Goal: Task Accomplishment & Management: Complete application form

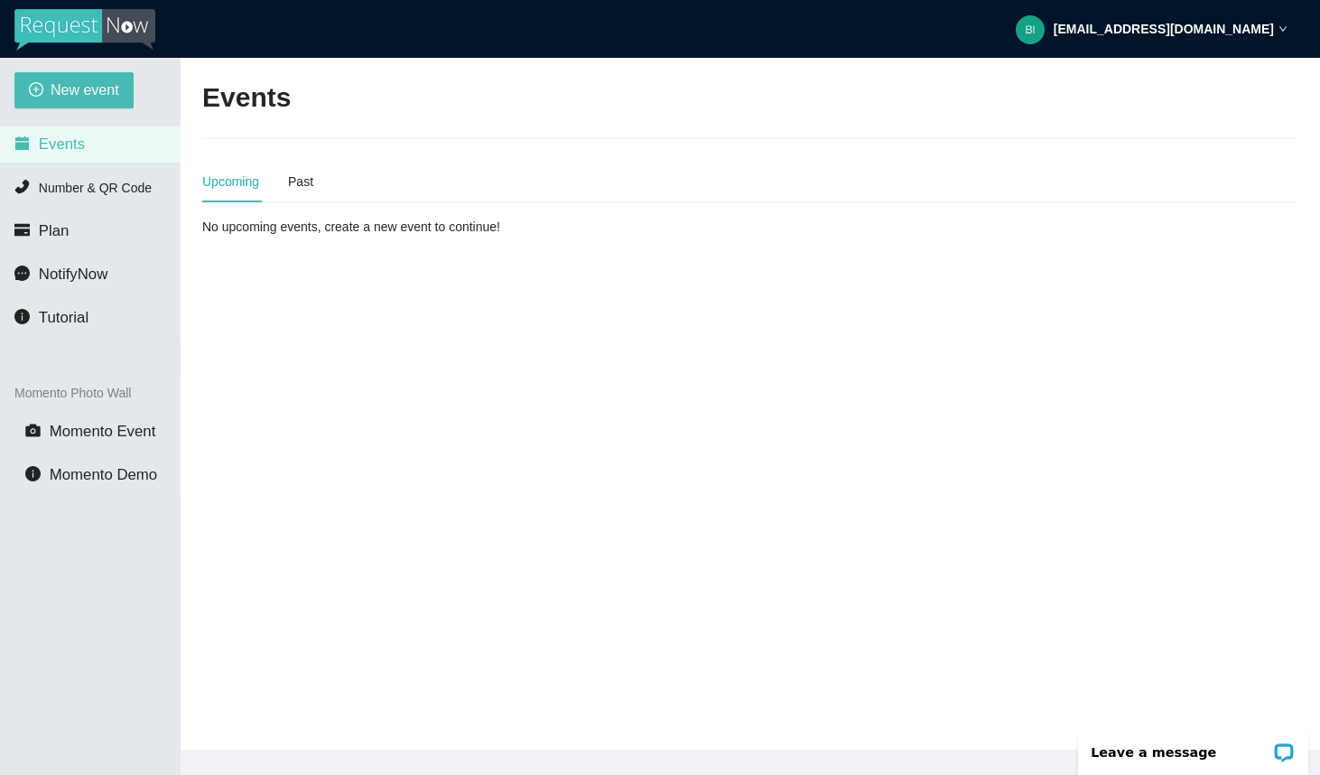
click at [69, 110] on div "New event Events Number & QR Code Plan NotifyNow Tutorial Momento Photo Wall Mo…" at bounding box center [90, 445] width 181 height 775
click at [77, 97] on span "New event" at bounding box center [85, 90] width 69 height 23
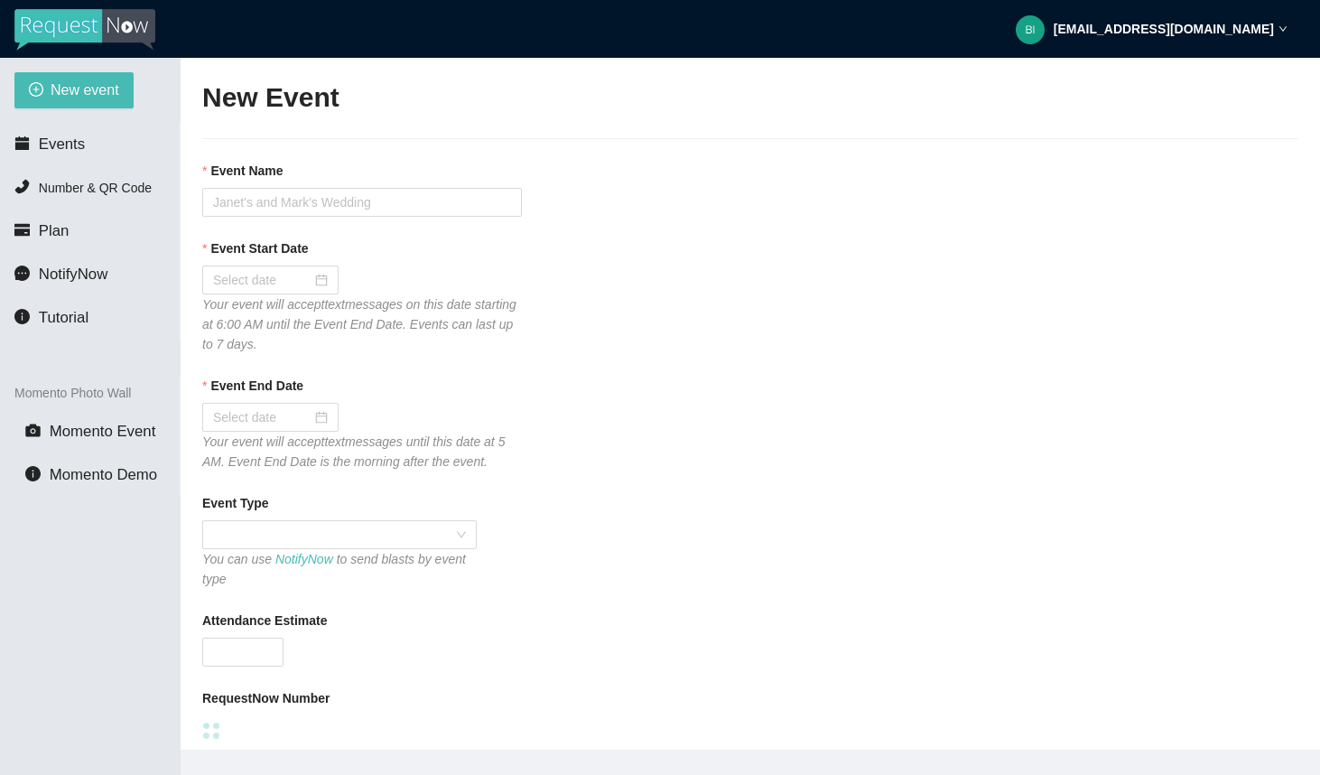
type textarea "https://virtualdj.com/ask/Shiawassee County Fair Grounds."
click at [340, 205] on input "Event Name" at bounding box center [362, 202] width 320 height 29
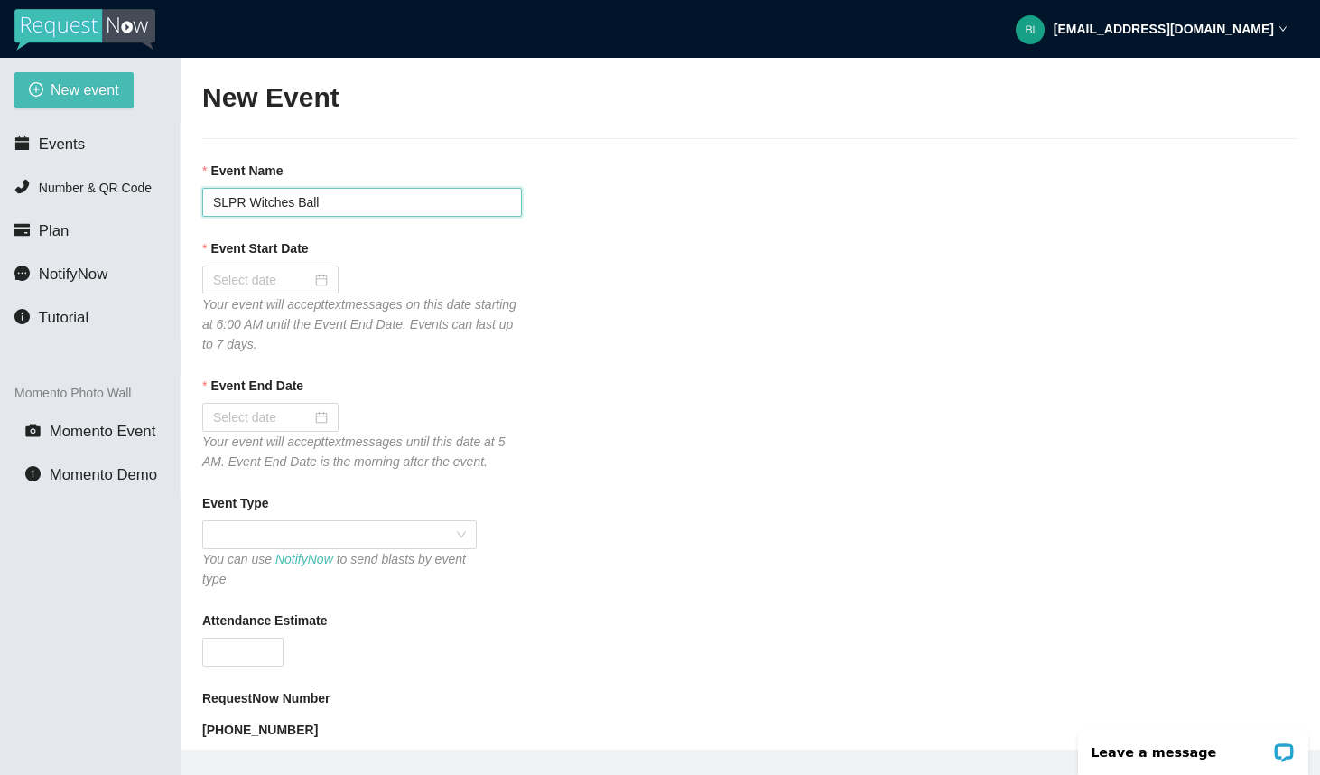
type input "SLPR Witches Ball"
click at [327, 257] on div "Event Start Date" at bounding box center [750, 251] width 1096 height 27
click at [327, 265] on div "Event Start Date Your event will accept text messages on this date starting at …" at bounding box center [750, 296] width 1096 height 116
click at [320, 279] on div at bounding box center [270, 280] width 115 height 20
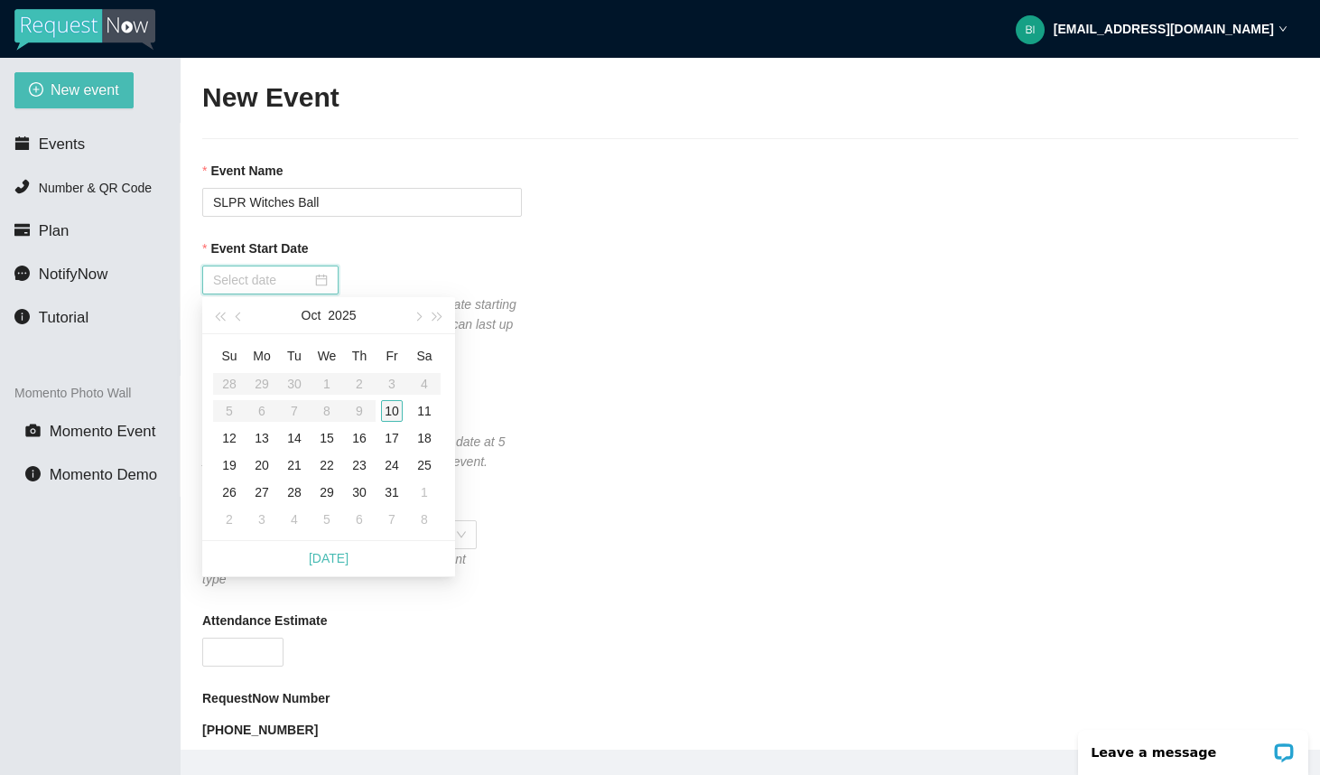
type input "10/10/2025"
click at [395, 414] on div "10" at bounding box center [392, 411] width 22 height 22
type input "10/11/2025"
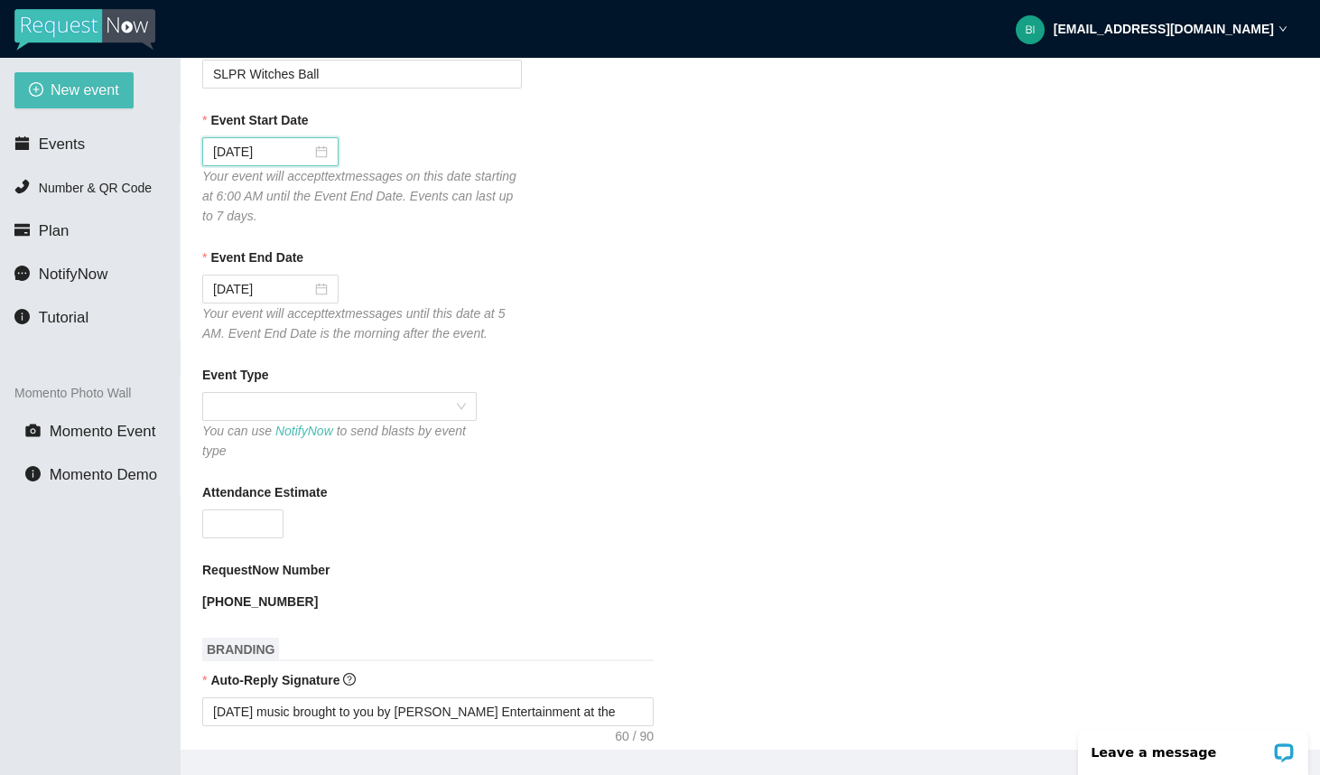
scroll to position [223, 0]
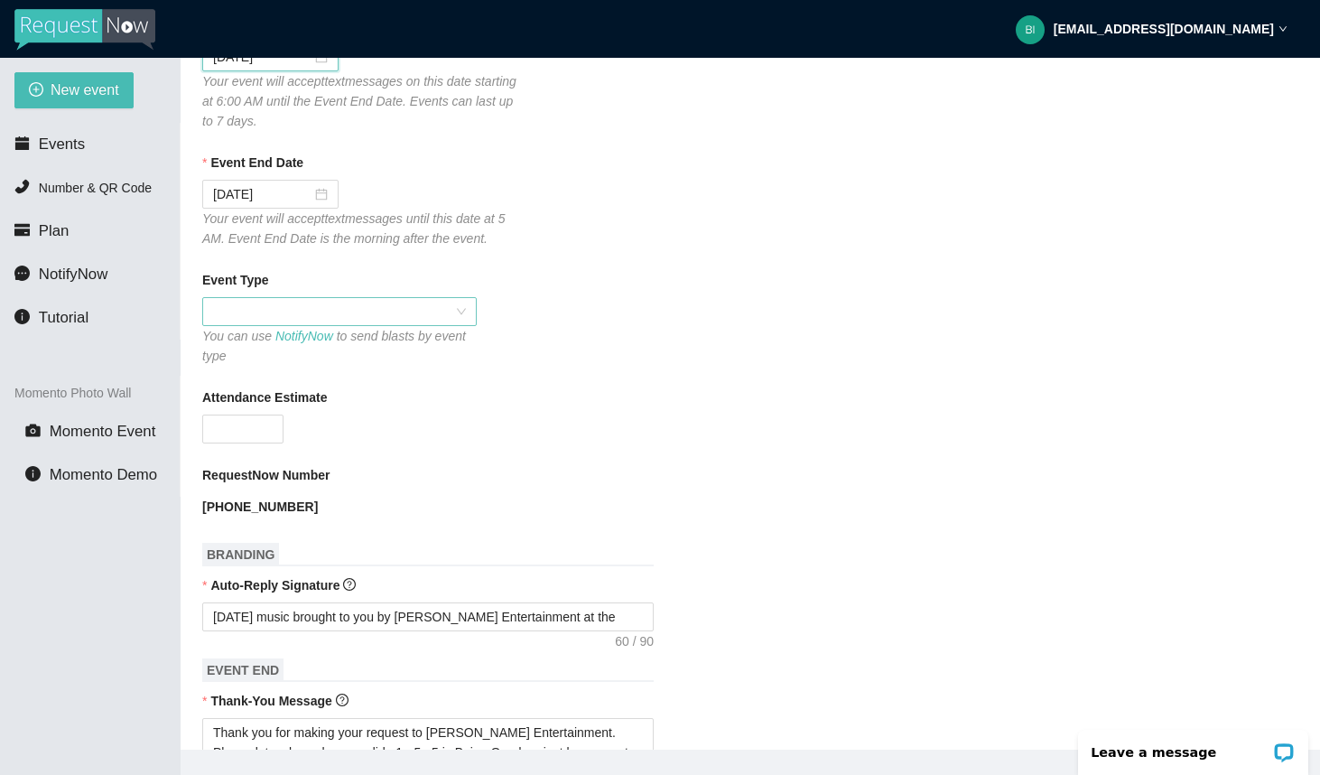
click at [427, 314] on span at bounding box center [339, 311] width 253 height 27
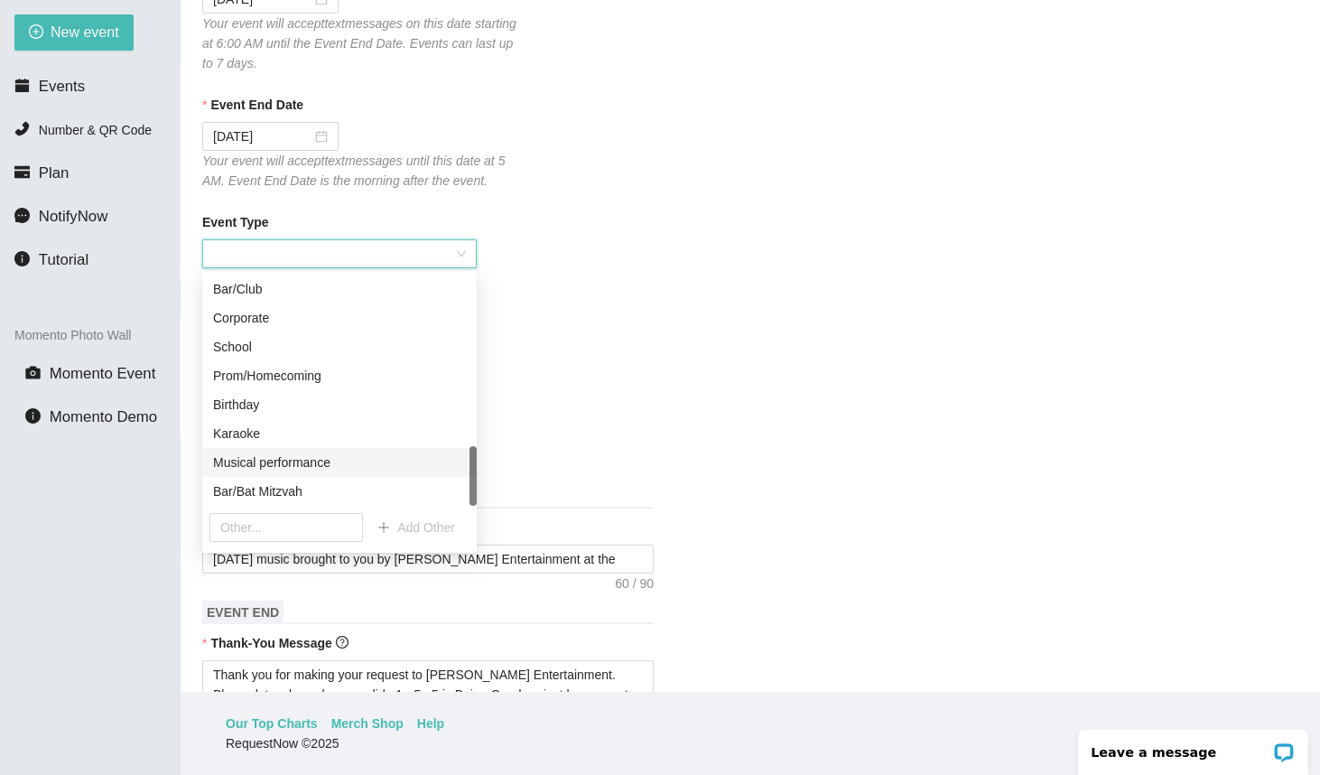
scroll to position [58, 0]
click at [289, 532] on input "text" at bounding box center [285, 527] width 153 height 29
type input "Witches Ball"
click at [422, 540] on button "Add Other" at bounding box center [416, 527] width 107 height 29
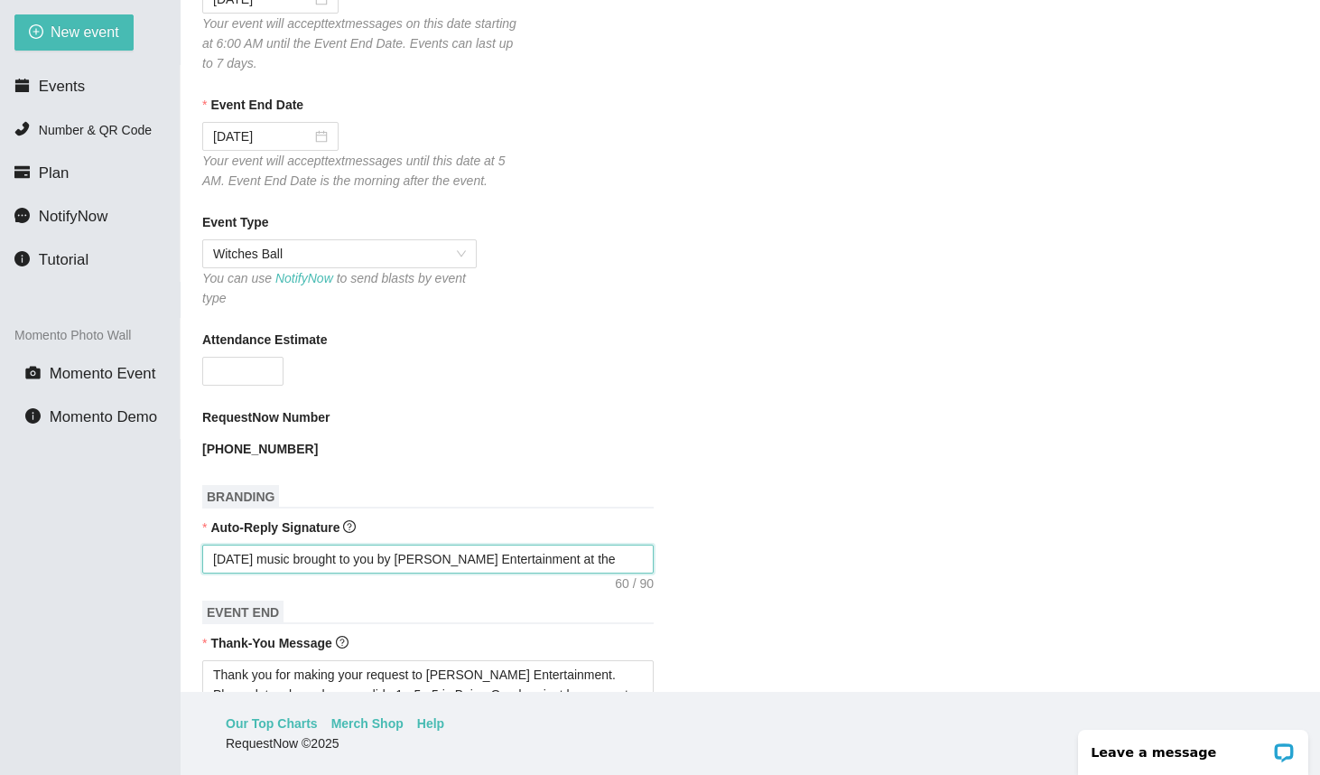
click at [600, 559] on textarea "Today's music brought to you by Young's Entertainment at the" at bounding box center [427, 558] width 451 height 29
type textarea "Today's music brought to you by Young's Entertainment at th"
type textarea "Today's music brought to you by Young's Entertainment at t"
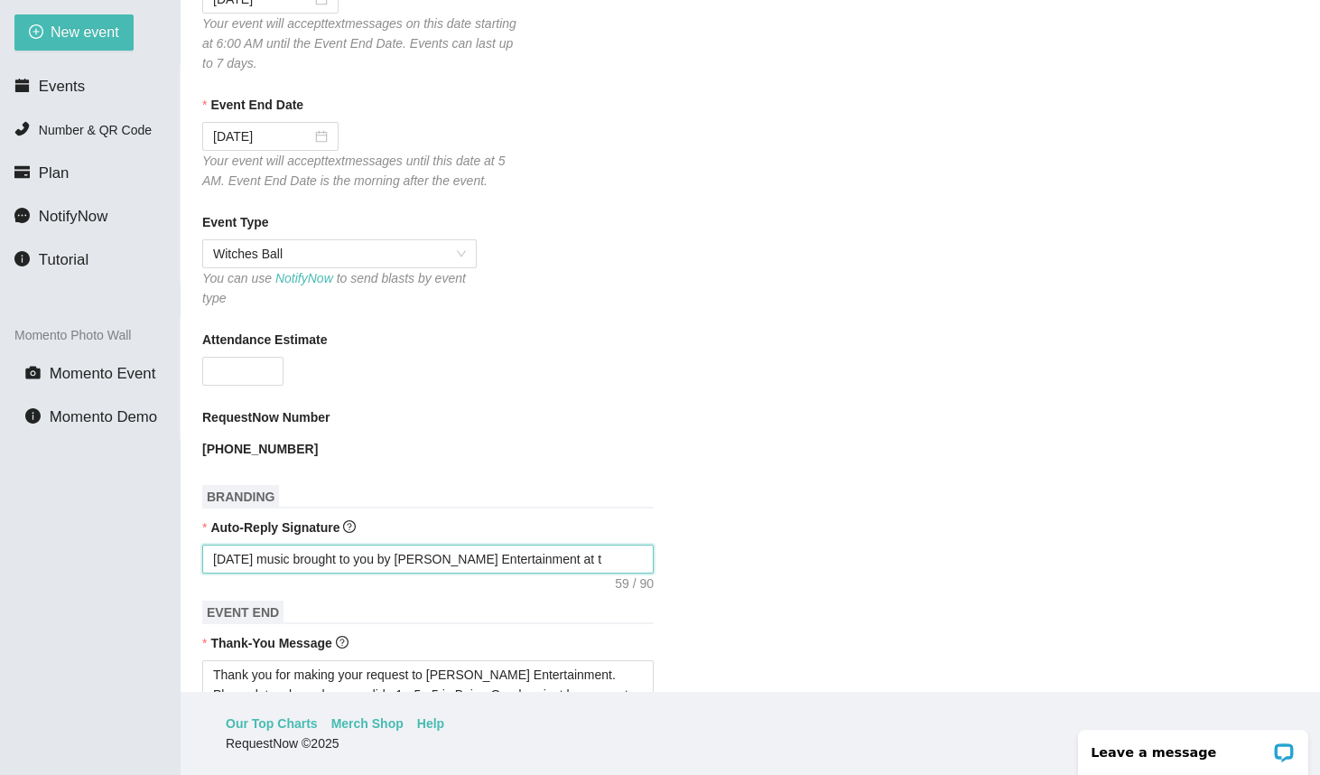
type textarea "Today's music brought to you by Young's Entertainment at"
type textarea "Today's music brought to you by Young's Entertainment a"
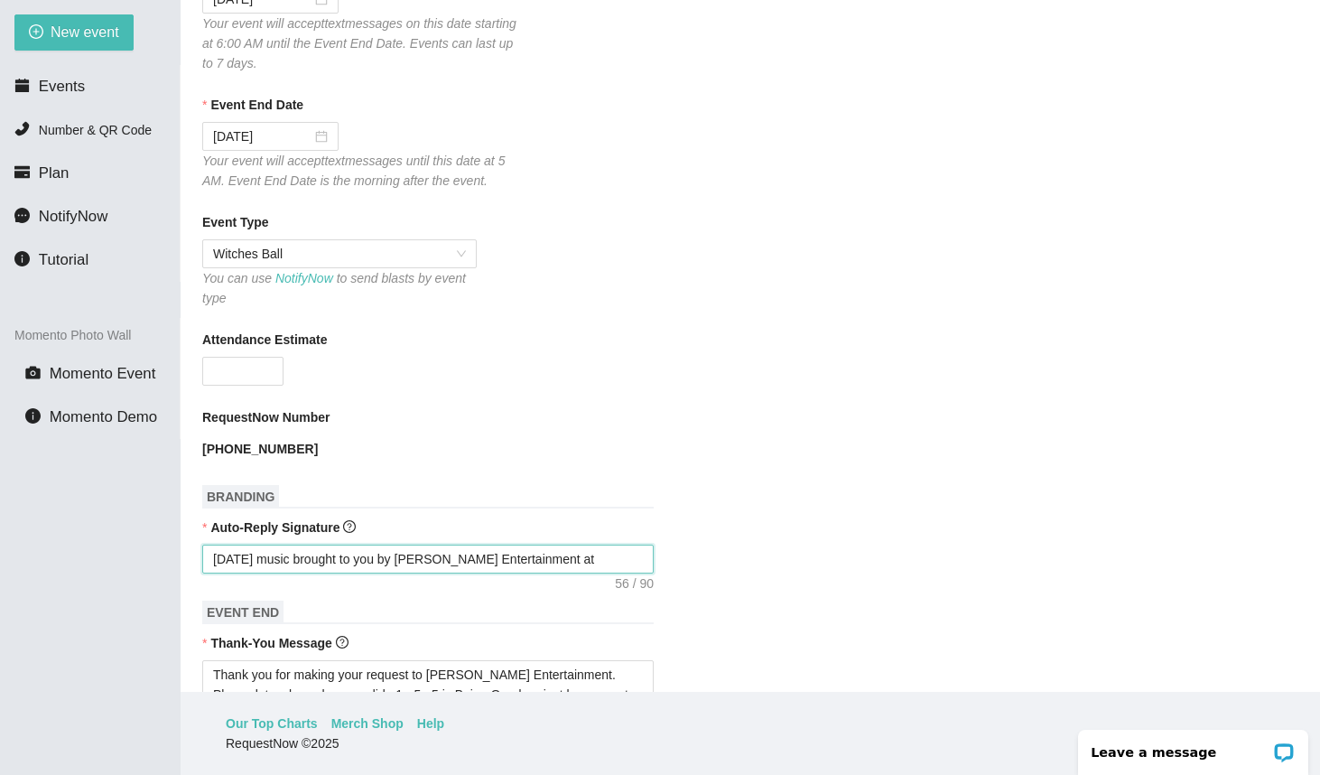
type textarea "Today's music brought to you by Young's Entertainment a"
type textarea "Today's music brought to you by Young's Entertainment"
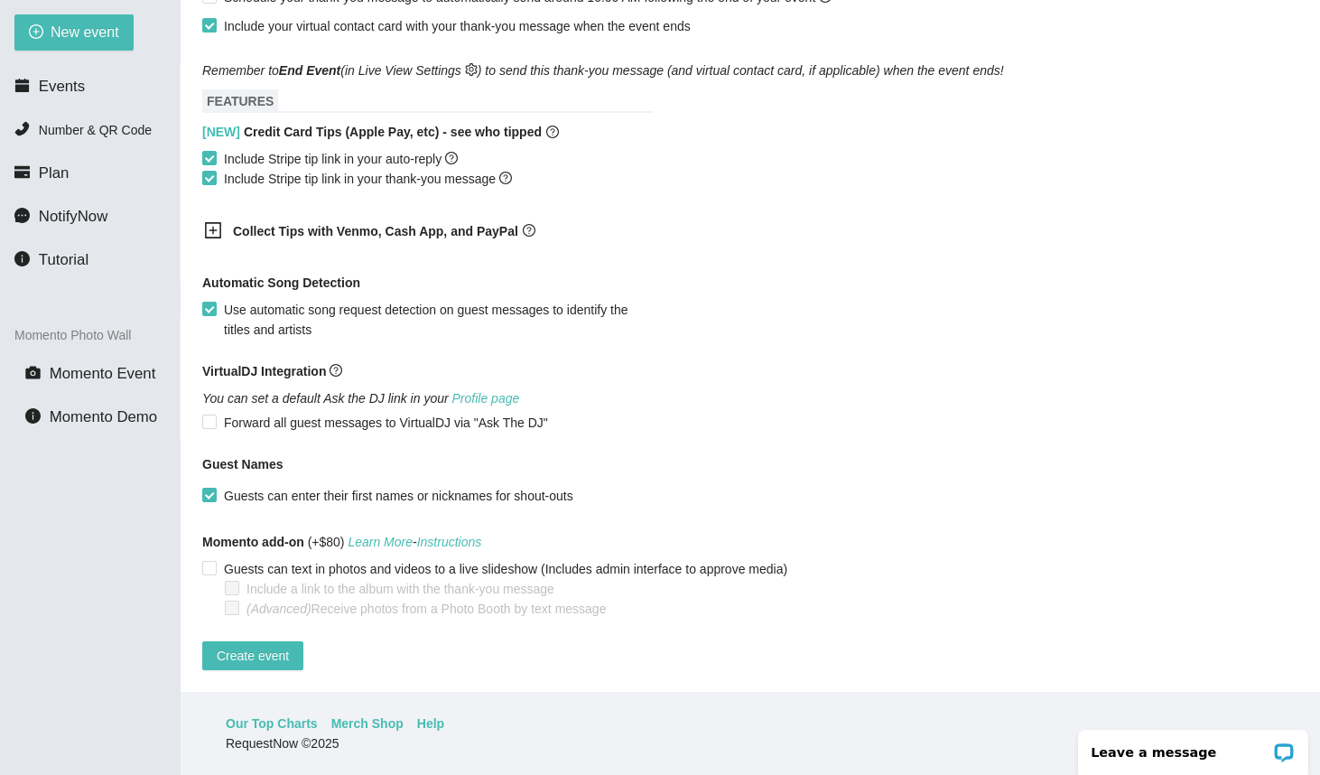
scroll to position [995, 0]
type textarea "Today's music brought to you by Young's Entertainment"
click at [206, 309] on input "Use automatic song request detection on guest messages to identify the titles a…" at bounding box center [208, 308] width 13 height 13
checkbox input "true"
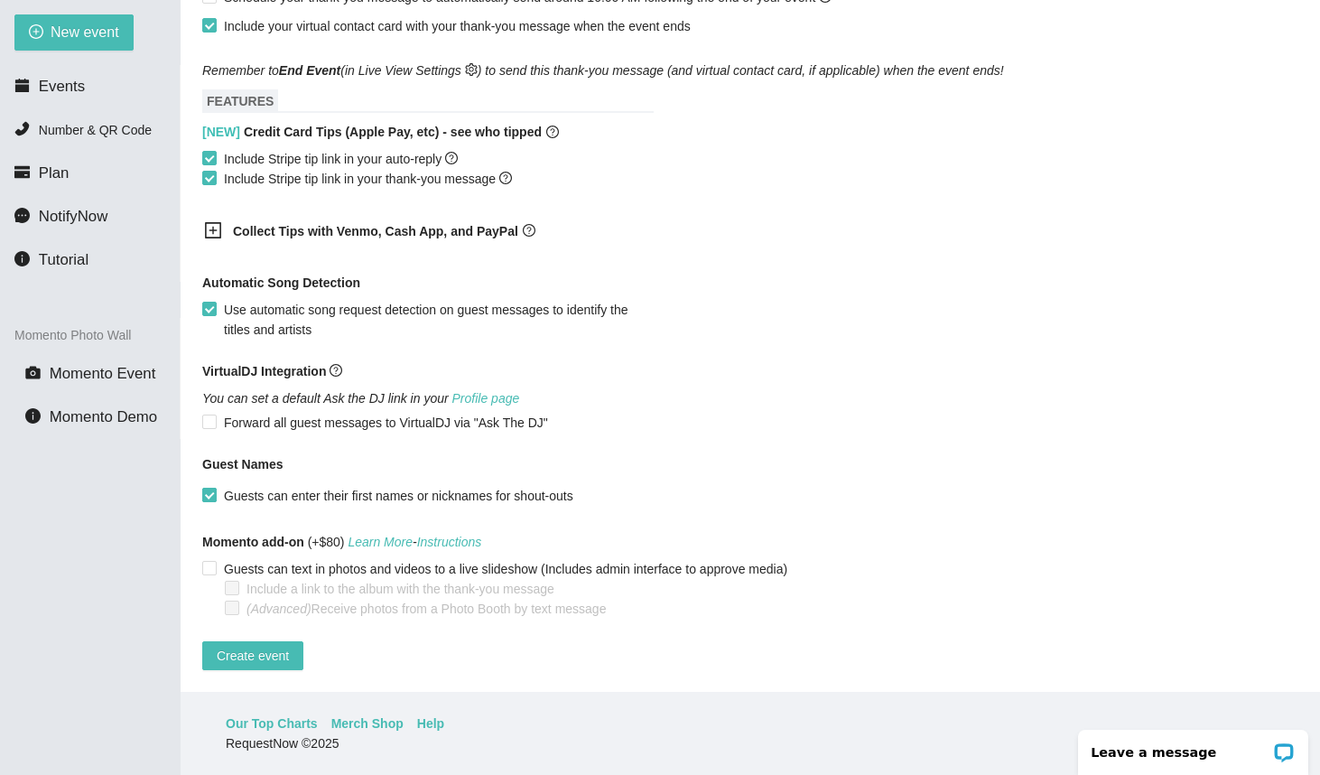
click at [215, 489] on span at bounding box center [209, 495] width 14 height 14
click at [215, 489] on input "Guests can enter their first names or nicknames for shout-outs" at bounding box center [208, 494] width 13 height 13
click at [215, 489] on span at bounding box center [209, 495] width 14 height 14
click at [215, 489] on input "Guests can enter their first names or nicknames for shout-outs" at bounding box center [208, 494] width 13 height 13
checkbox input "true"
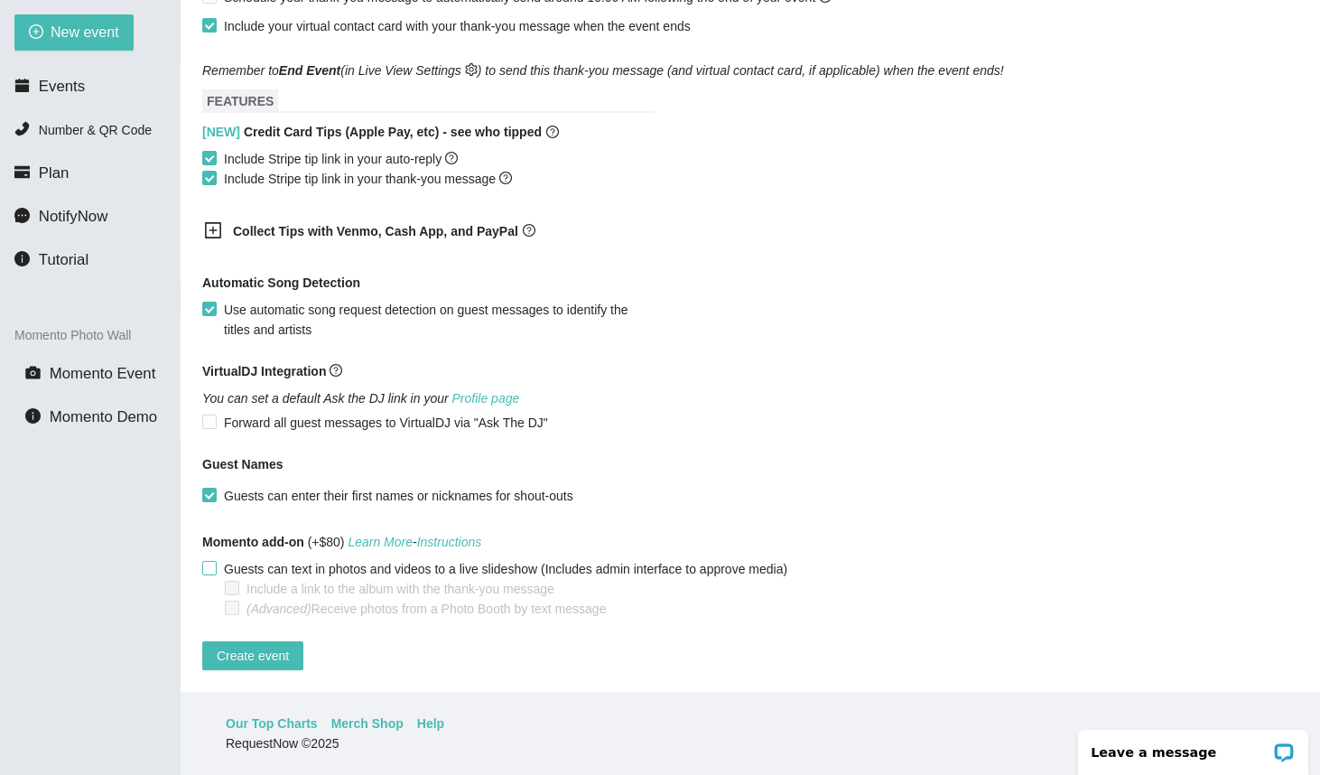
scroll to position [1002, 0]
click at [207, 561] on input "Guests can text in photos and videos to a live slideshow (Includes admin interf…" at bounding box center [208, 567] width 13 height 13
checkbox input "false"
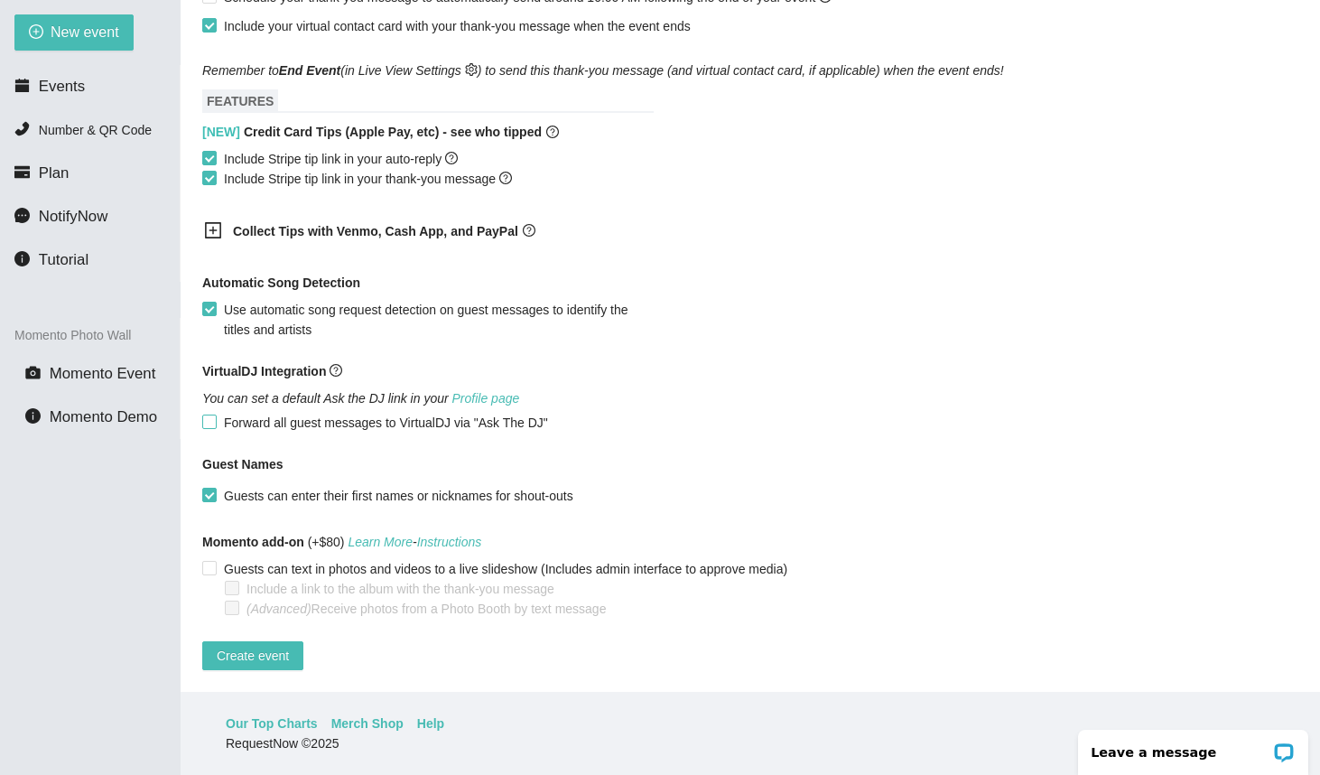
click at [215, 414] on span at bounding box center [209, 421] width 14 height 14
click at [215, 414] on input "Forward all guest messages to VirtualDJ via "Ask The DJ"" at bounding box center [208, 420] width 13 height 13
checkbox input "true"
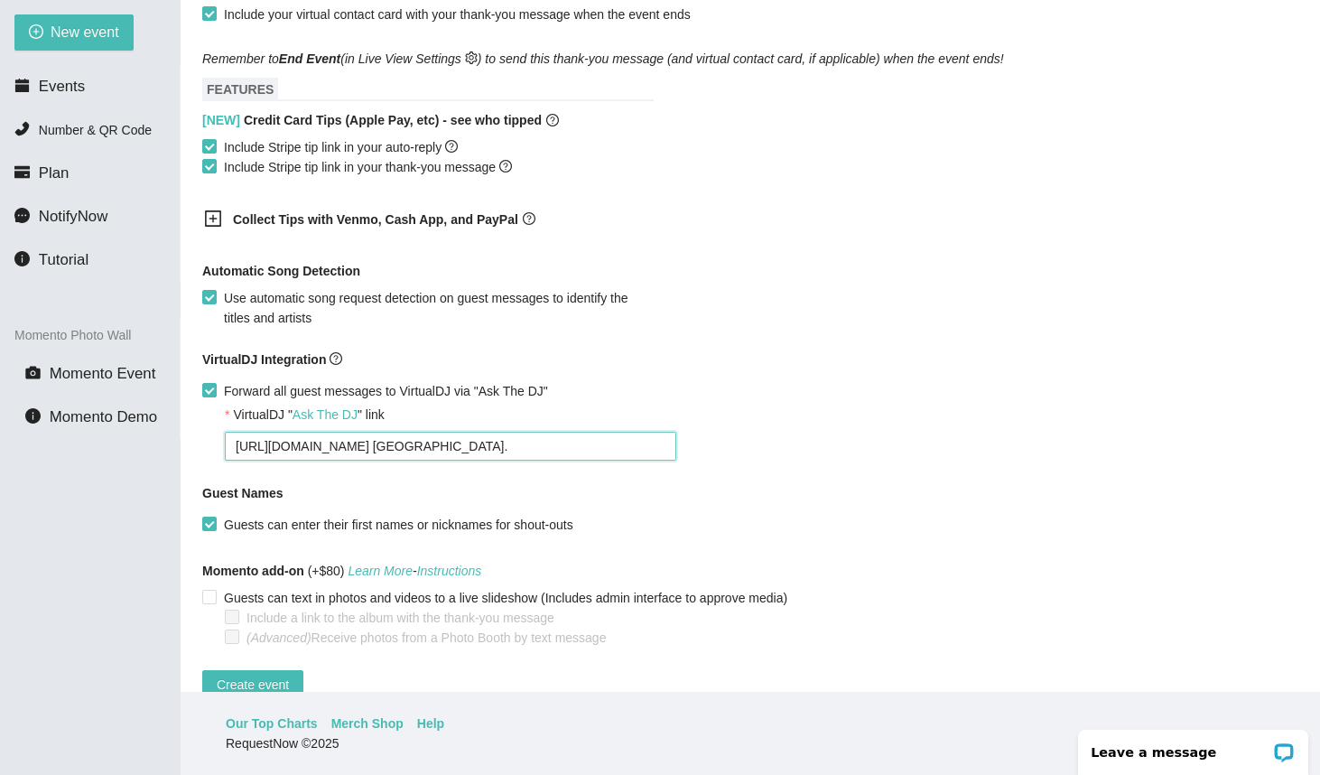
drag, startPoint x: 595, startPoint y: 446, endPoint x: 223, endPoint y: 434, distance: 372.2
type textarea "https://virtualdj.com/ask/DJ_Spinz"
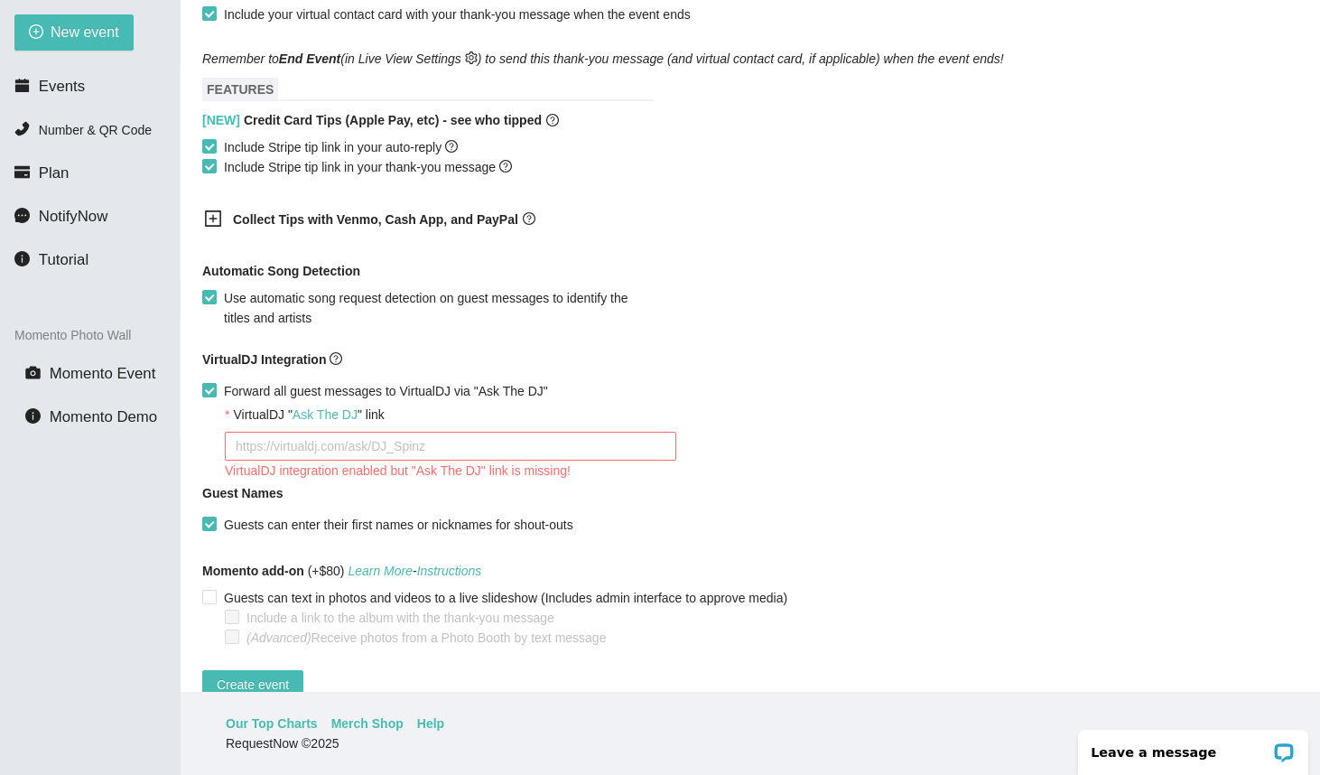
click at [210, 390] on input "Forward all guest messages to VirtualDJ via "Ask The DJ"" at bounding box center [208, 389] width 13 height 13
checkbox input "false"
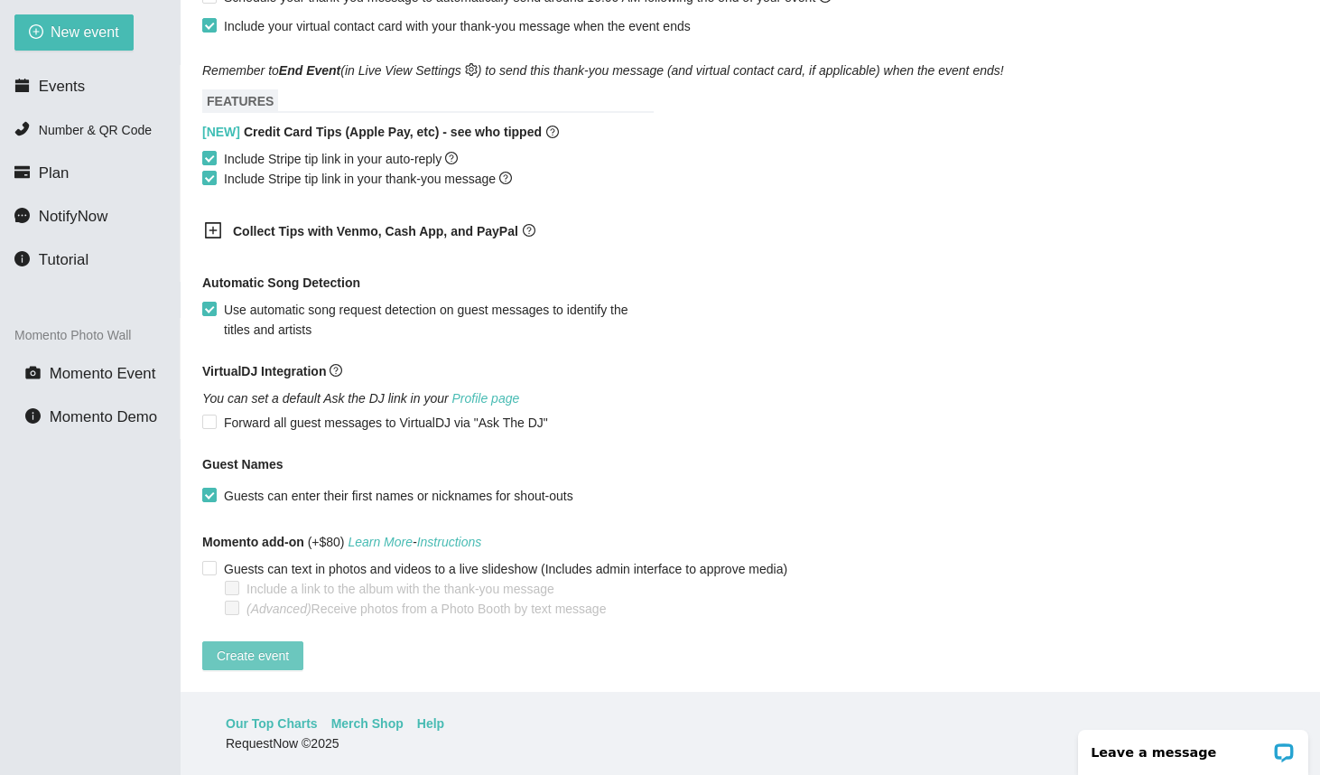
click at [272, 646] on span "Create event" at bounding box center [253, 656] width 72 height 20
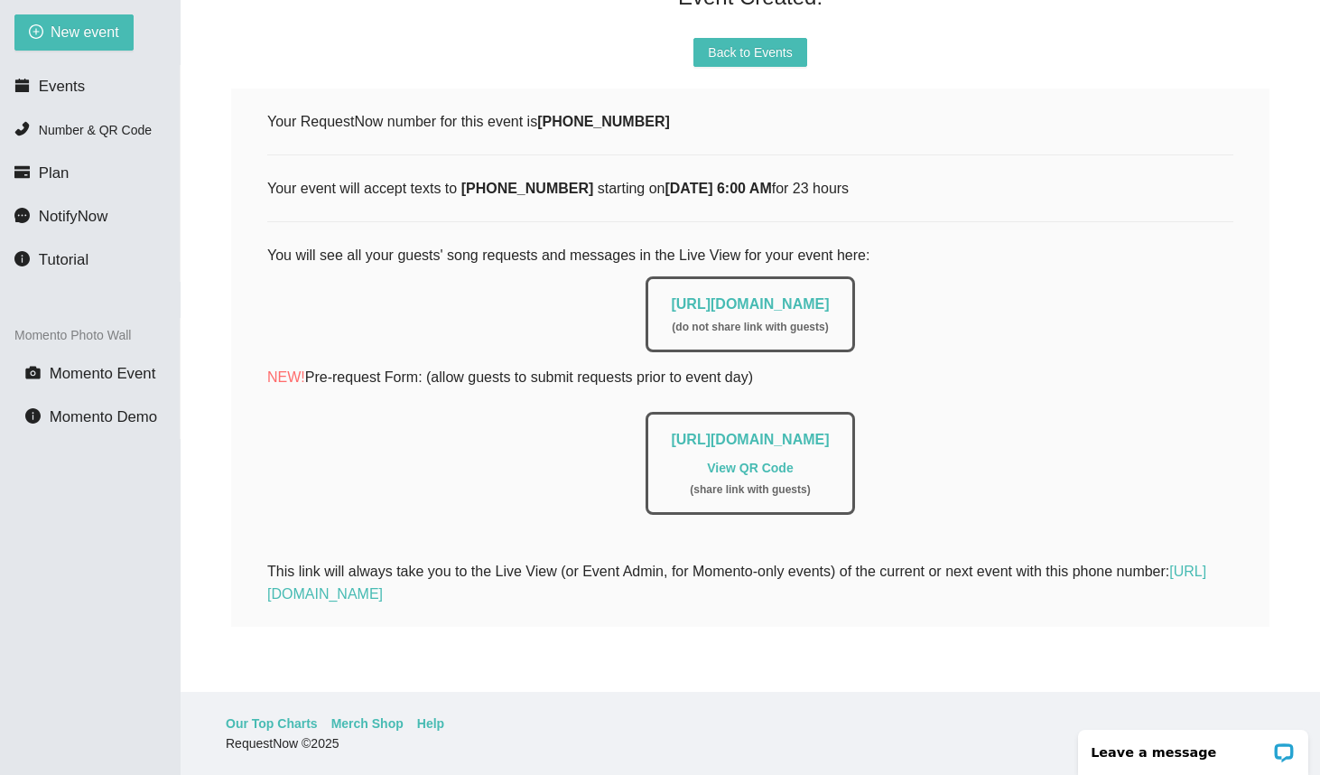
scroll to position [184, 0]
click at [745, 296] on link "https://app.requestnow.io/live/rzvynxr" at bounding box center [750, 303] width 158 height 15
